Goal: Find specific page/section: Find specific page/section

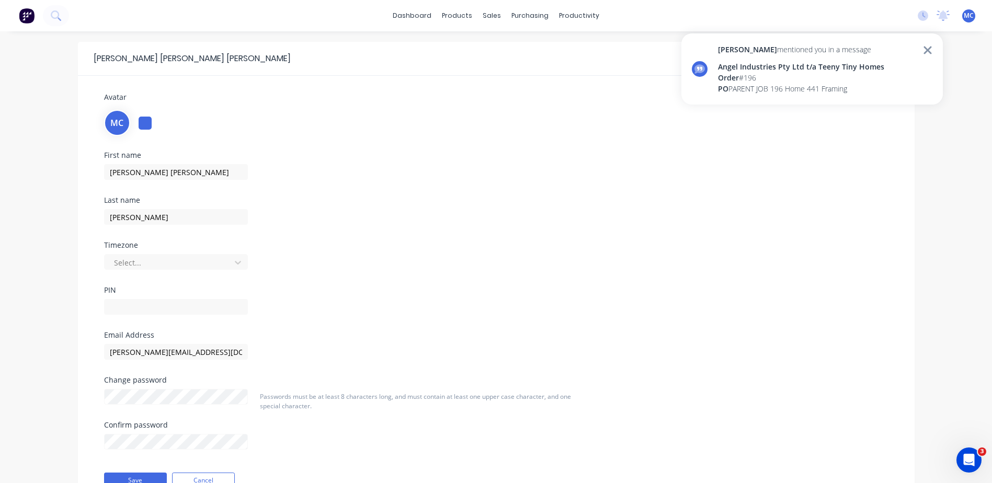
click at [779, 72] on div "Angel Industries Pty Ltd t/a Teeny Tiny Homes" at bounding box center [801, 66] width 166 height 11
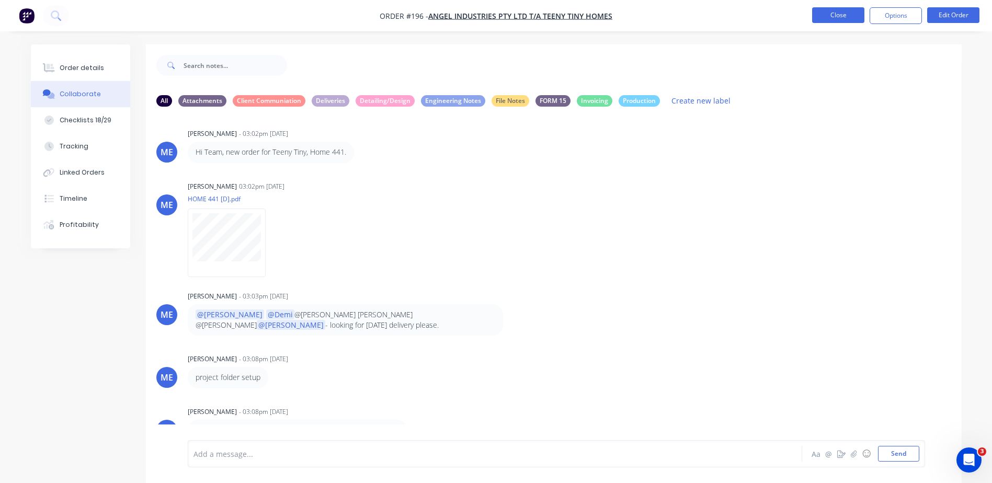
click at [838, 17] on button "Close" at bounding box center [838, 15] width 52 height 16
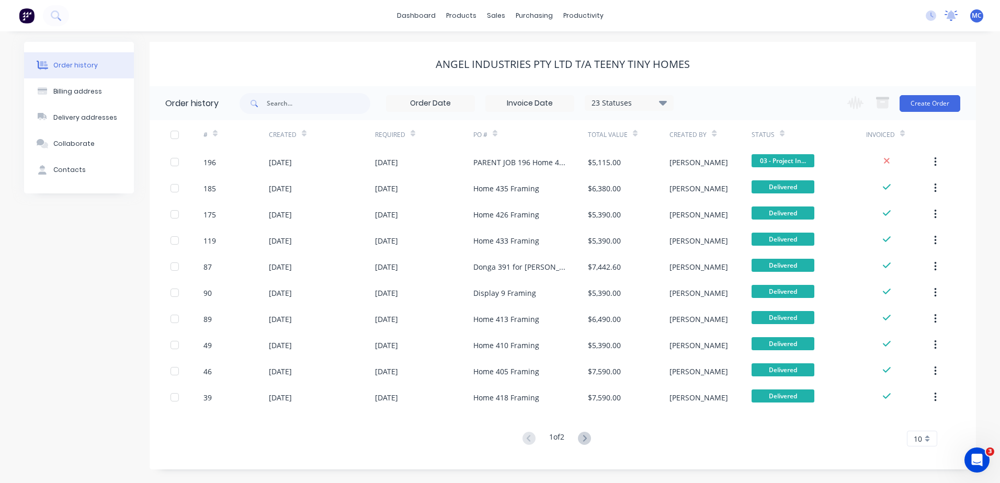
click at [952, 13] on icon at bounding box center [951, 14] width 9 height 8
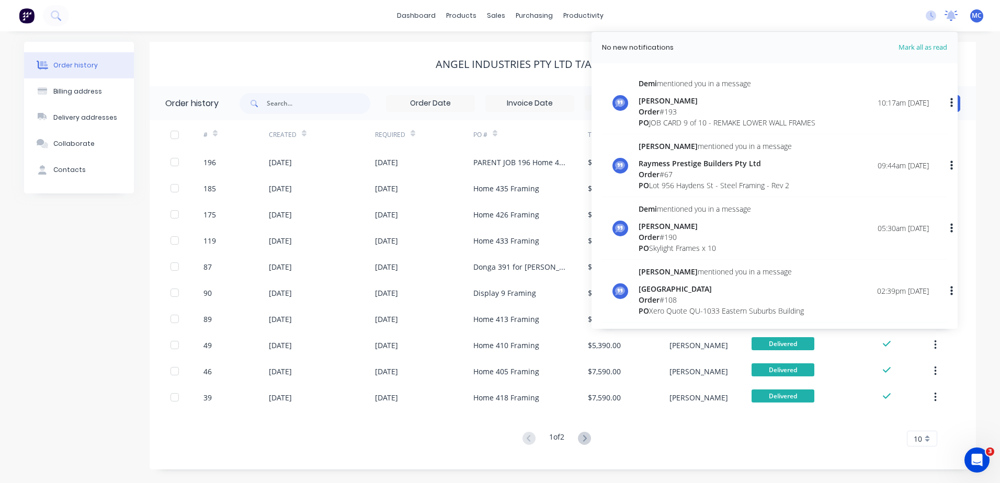
click at [954, 17] on icon at bounding box center [951, 14] width 9 height 8
